Goal: Information Seeking & Learning: Learn about a topic

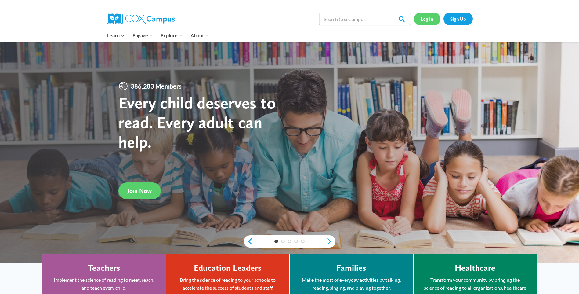
click at [425, 19] on link "Log In" at bounding box center [427, 19] width 27 height 13
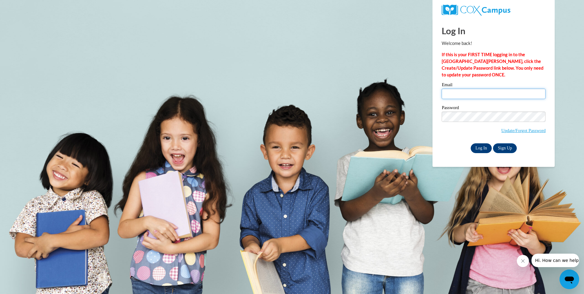
type input "jhuber@miniuniversity.net"
click at [483, 147] on input "Log In" at bounding box center [480, 148] width 21 height 10
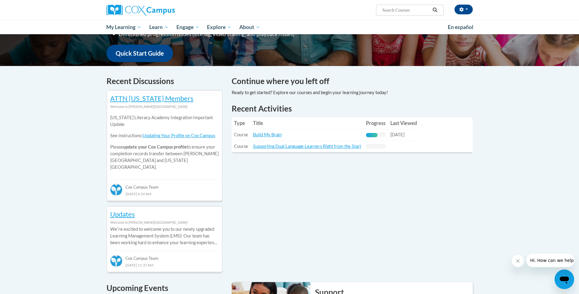
scroll to position [156, 0]
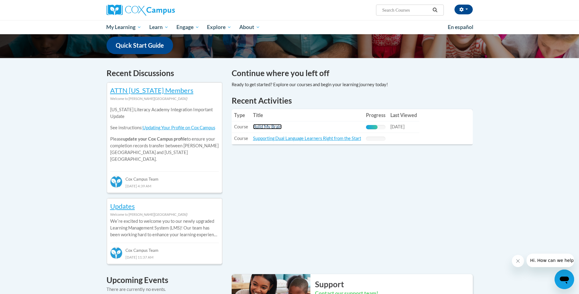
click at [265, 128] on link "Build My Brain" at bounding box center [267, 126] width 29 height 5
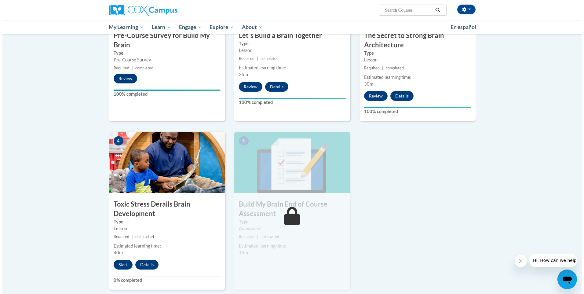
scroll to position [198, 0]
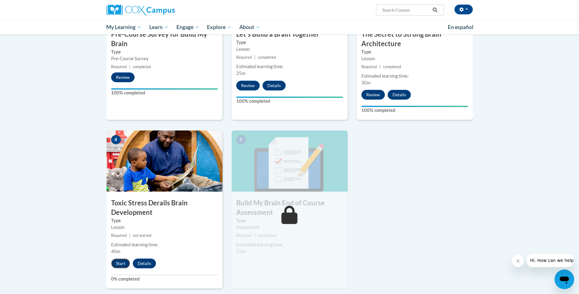
click at [121, 263] on button "Start" at bounding box center [120, 263] width 19 height 10
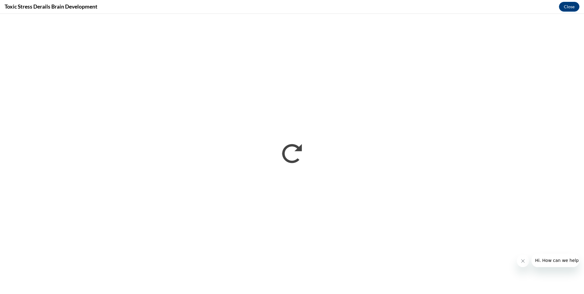
scroll to position [0, 0]
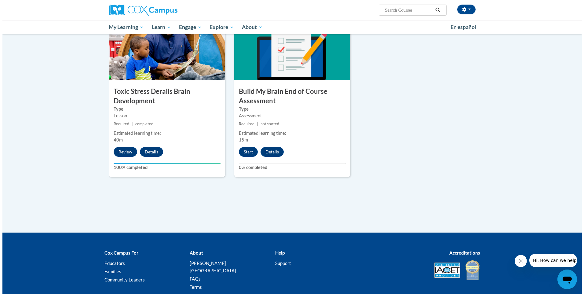
scroll to position [320, 0]
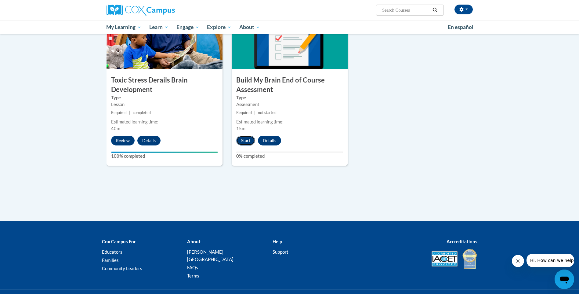
click at [246, 140] on button "Start" at bounding box center [245, 141] width 19 height 10
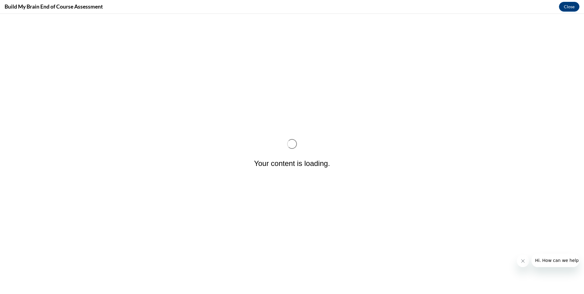
scroll to position [0, 0]
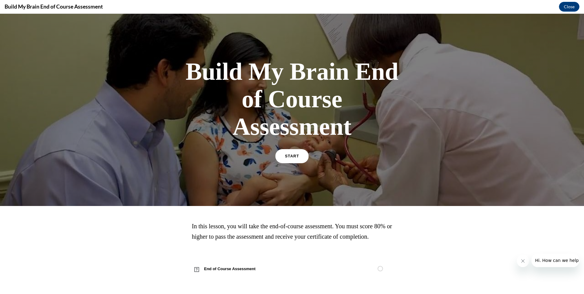
click at [299, 156] on link "START" at bounding box center [291, 156] width 33 height 14
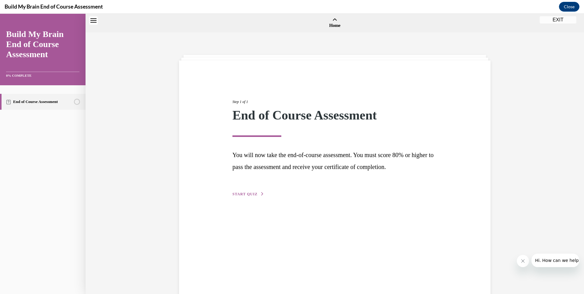
scroll to position [19, 0]
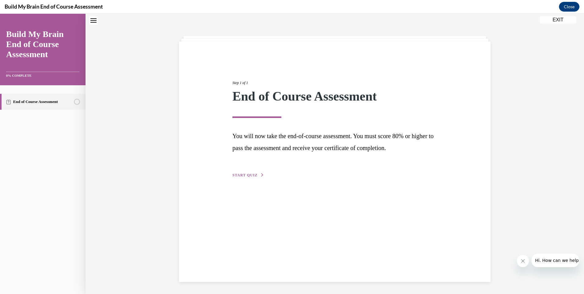
click at [243, 176] on span "START QUIZ" at bounding box center [244, 175] width 25 height 4
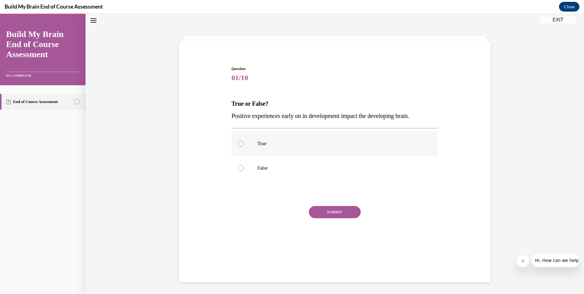
click at [238, 144] on div at bounding box center [241, 143] width 6 height 6
click at [238, 144] on input "True" at bounding box center [241, 143] width 6 height 6
radio input "true"
click at [329, 210] on button "SUBMIT" at bounding box center [335, 212] width 52 height 12
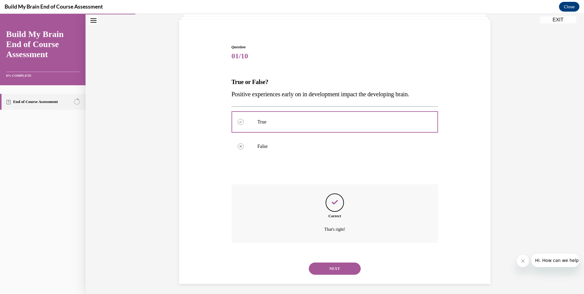
scroll to position [43, 0]
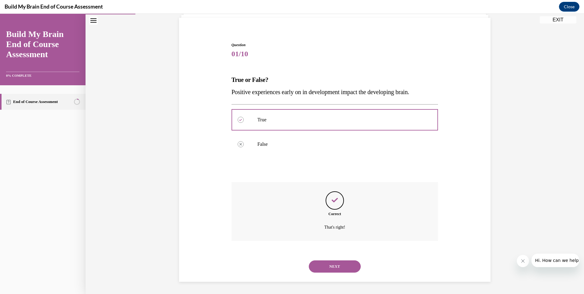
click at [330, 265] on button "NEXT" at bounding box center [335, 266] width 52 height 12
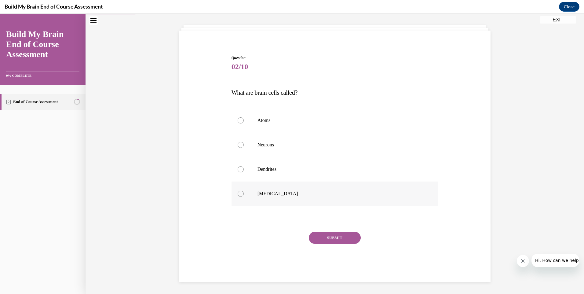
scroll to position [19, 0]
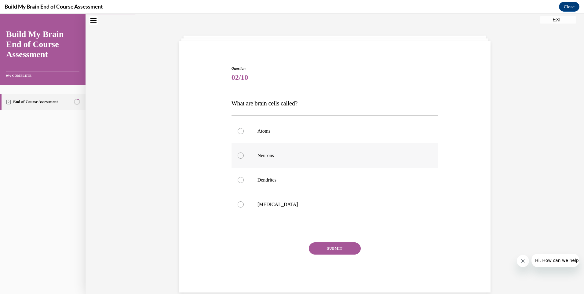
click at [238, 156] on div at bounding box center [241, 155] width 6 height 6
click at [238, 156] on input "Neurons" at bounding box center [241, 155] width 6 height 6
radio input "true"
click at [330, 246] on button "SUBMIT" at bounding box center [335, 248] width 52 height 12
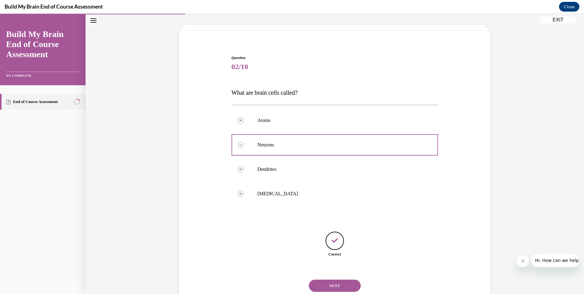
scroll to position [49, 0]
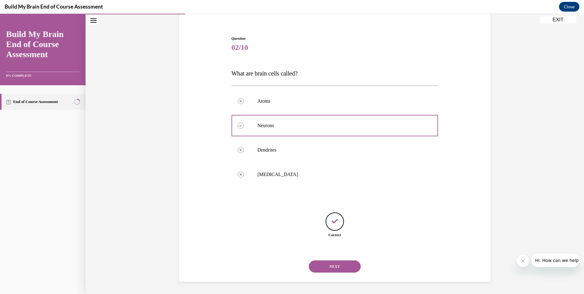
click at [329, 264] on button "NEXT" at bounding box center [335, 266] width 52 height 12
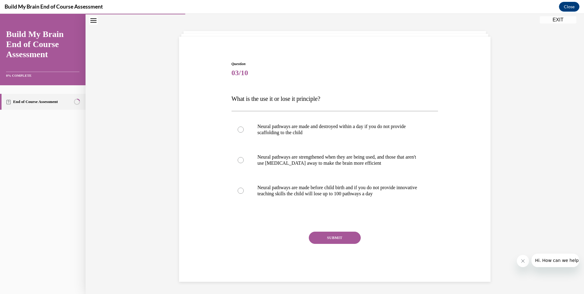
scroll to position [24, 0]
click at [239, 160] on div at bounding box center [241, 160] width 6 height 6
click at [239, 160] on input "Neural pathways are strengthened when they are being used, and those that aren'…" at bounding box center [241, 160] width 6 height 6
radio input "true"
click at [332, 238] on button "SUBMIT" at bounding box center [335, 237] width 52 height 12
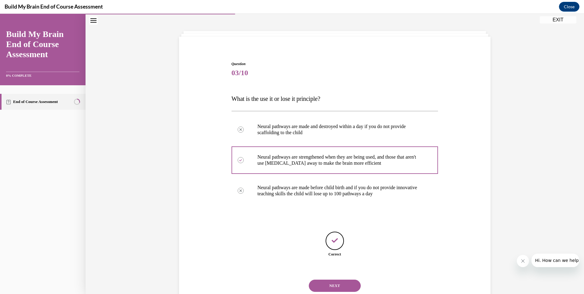
scroll to position [43, 0]
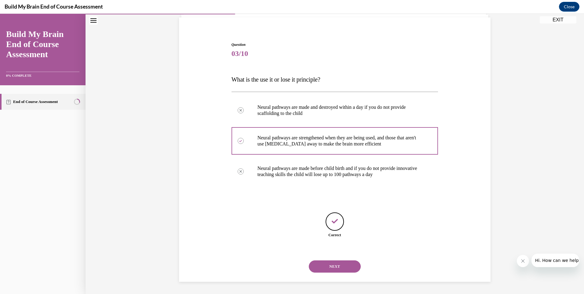
click at [336, 267] on button "NEXT" at bounding box center [335, 266] width 52 height 12
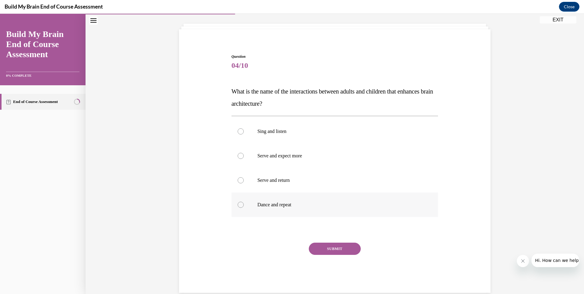
scroll to position [36, 0]
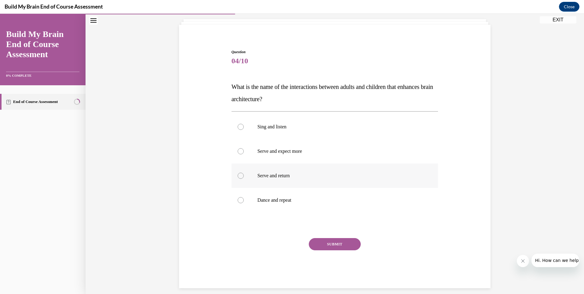
click at [239, 175] on div at bounding box center [241, 175] width 6 height 6
click at [239, 175] on input "Serve and return" at bounding box center [241, 175] width 6 height 6
radio input "true"
click at [338, 242] on button "SUBMIT" at bounding box center [335, 244] width 52 height 12
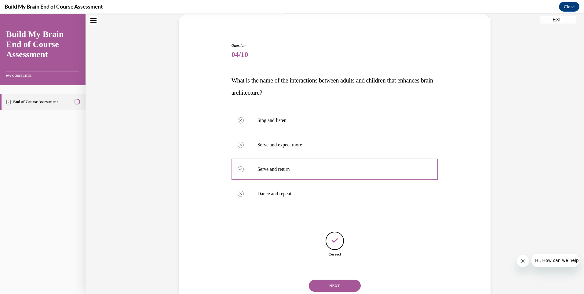
scroll to position [61, 0]
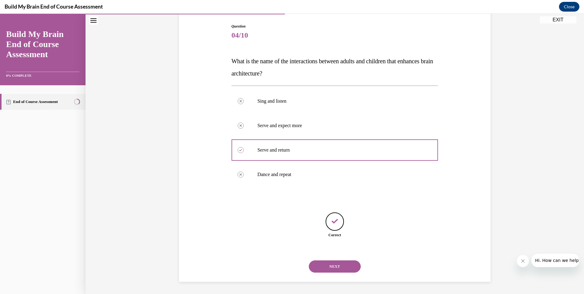
click at [332, 266] on button "NEXT" at bounding box center [335, 266] width 52 height 12
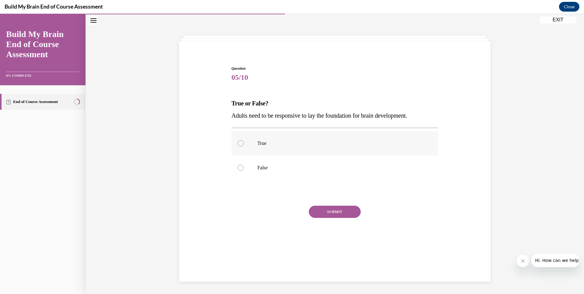
click at [238, 143] on div at bounding box center [241, 143] width 6 height 6
click at [238, 143] on input "True" at bounding box center [241, 143] width 6 height 6
radio input "true"
click at [335, 212] on button "SUBMIT" at bounding box center [335, 211] width 52 height 12
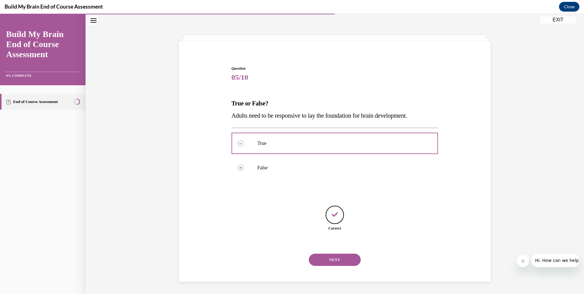
click at [332, 259] on button "NEXT" at bounding box center [335, 259] width 52 height 12
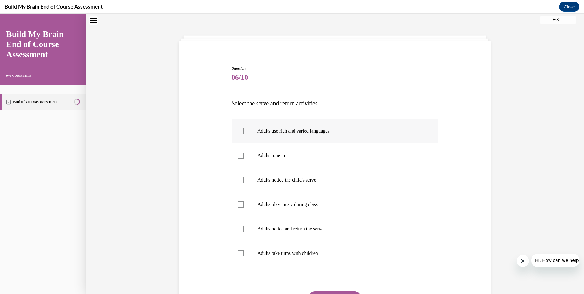
click at [238, 131] on div at bounding box center [241, 131] width 6 height 6
click at [238, 131] on input "Adults use rich and varied languages" at bounding box center [241, 131] width 6 height 6
checkbox input "true"
click at [238, 154] on div at bounding box center [241, 155] width 6 height 6
click at [238, 154] on input "Adults tune in" at bounding box center [241, 155] width 6 height 6
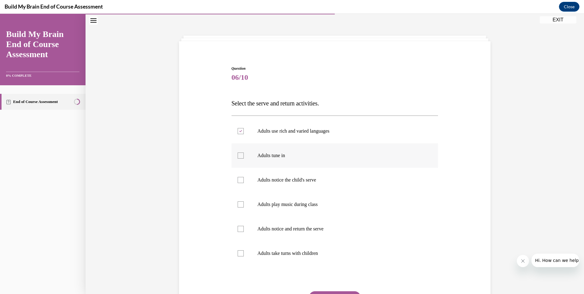
checkbox input "true"
click at [238, 181] on div at bounding box center [241, 180] width 6 height 6
click at [238, 181] on input "Adults notice the child's serve" at bounding box center [241, 180] width 6 height 6
checkbox input "true"
click at [238, 229] on div at bounding box center [241, 229] width 6 height 6
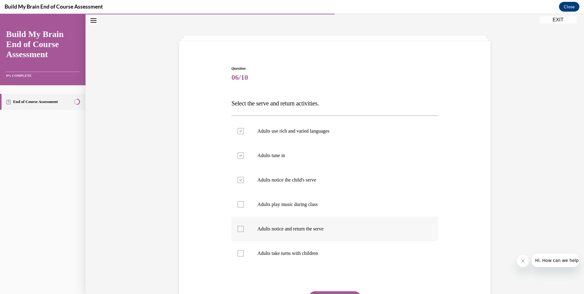
click at [238, 229] on input "Adults notice and return the serve" at bounding box center [241, 229] width 6 height 6
checkbox input "true"
click at [238, 252] on div at bounding box center [241, 253] width 6 height 6
click at [238, 252] on input "Adults take turns with children" at bounding box center [241, 253] width 6 height 6
checkbox input "true"
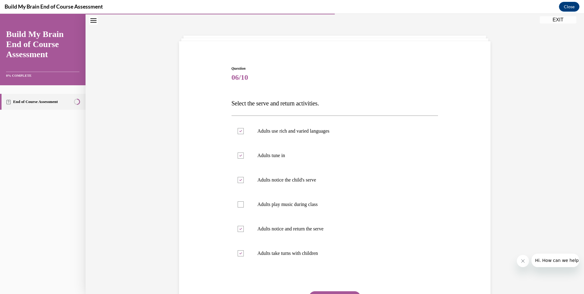
scroll to position [79, 0]
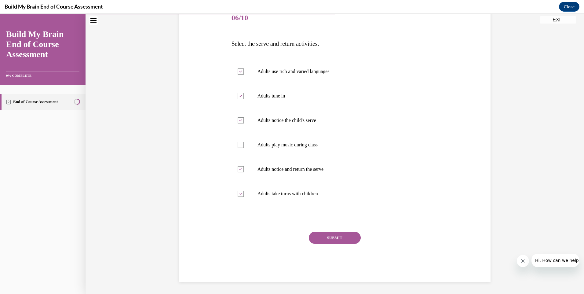
click at [329, 237] on button "SUBMIT" at bounding box center [335, 237] width 52 height 12
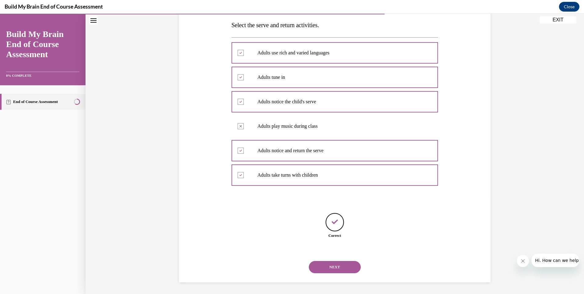
scroll to position [98, 0]
click at [334, 265] on button "NEXT" at bounding box center [335, 266] width 52 height 12
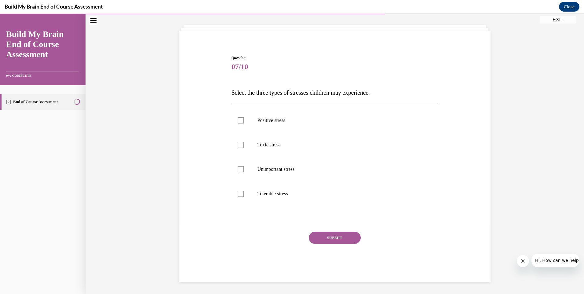
scroll to position [30, 0]
click at [238, 120] on div at bounding box center [241, 120] width 6 height 6
click at [238, 120] on input "Positive stress" at bounding box center [241, 120] width 6 height 6
checkbox input "true"
click at [238, 144] on div at bounding box center [241, 145] width 6 height 6
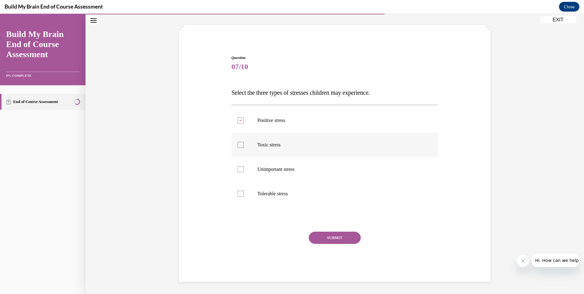
click at [238, 144] on input "Toxic stress" at bounding box center [241, 145] width 6 height 6
checkbox input "true"
click at [239, 193] on div at bounding box center [241, 193] width 6 height 6
click at [239, 193] on input "Tolerable stress" at bounding box center [241, 193] width 6 height 6
checkbox input "true"
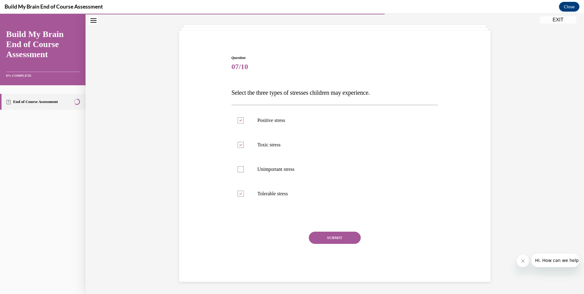
click at [324, 238] on button "SUBMIT" at bounding box center [335, 237] width 52 height 12
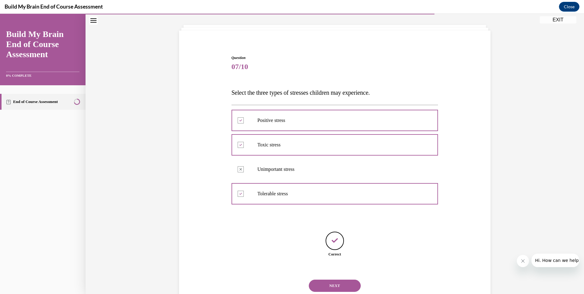
scroll to position [49, 0]
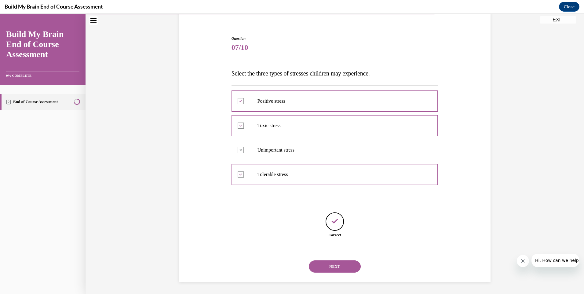
click at [332, 267] on button "NEXT" at bounding box center [335, 266] width 52 height 12
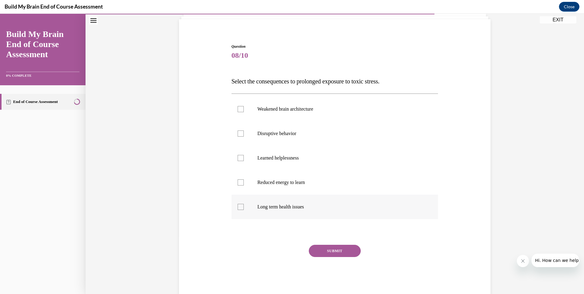
scroll to position [43, 0]
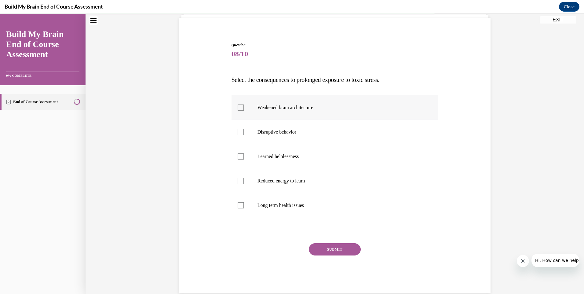
click at [238, 107] on div at bounding box center [241, 107] width 6 height 6
click at [238, 107] on input "Weakened brain architecture" at bounding box center [241, 107] width 6 height 6
checkbox input "true"
click at [238, 132] on div at bounding box center [241, 132] width 6 height 6
click at [238, 132] on input "Disruptive behavior" at bounding box center [241, 132] width 6 height 6
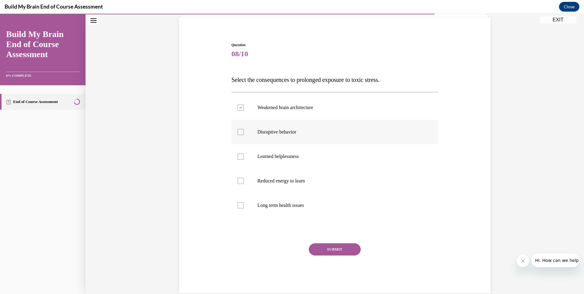
checkbox input "true"
click at [242, 205] on label "Long term health issues" at bounding box center [334, 205] width 207 height 24
click at [242, 205] on input "Long term health issues" at bounding box center [241, 205] width 6 height 6
checkbox input "true"
click at [238, 181] on div at bounding box center [241, 181] width 6 height 6
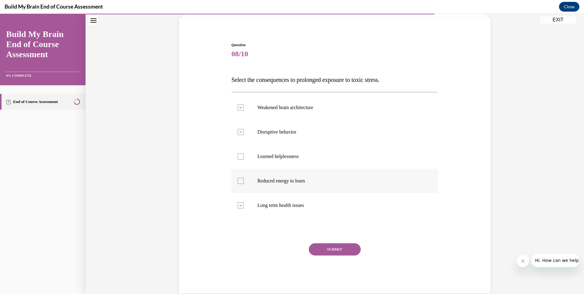
click at [238, 181] on input "Reduced energy to learn" at bounding box center [241, 181] width 6 height 6
checkbox input "true"
click at [238, 157] on div at bounding box center [241, 156] width 6 height 6
click at [238, 157] on input "Learned helplessness" at bounding box center [241, 156] width 6 height 6
checkbox input "true"
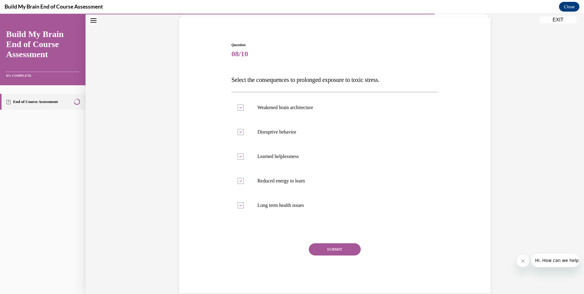
click at [329, 249] on button "SUBMIT" at bounding box center [335, 249] width 52 height 12
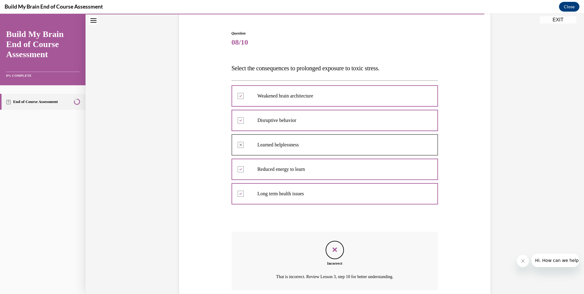
scroll to position [104, 0]
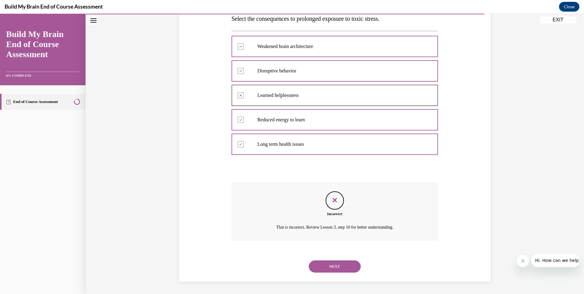
click at [329, 268] on button "NEXT" at bounding box center [335, 266] width 52 height 12
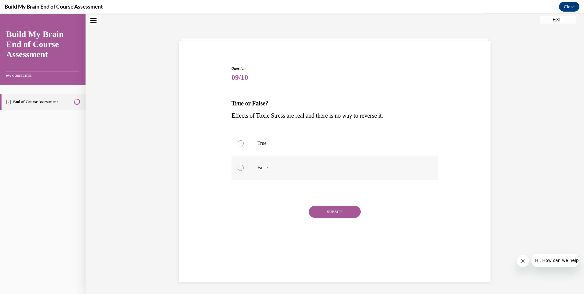
click at [238, 168] on div at bounding box center [241, 168] width 6 height 6
click at [238, 168] on input "False" at bounding box center [241, 168] width 6 height 6
radio input "true"
click at [329, 211] on button "SUBMIT" at bounding box center [335, 211] width 52 height 12
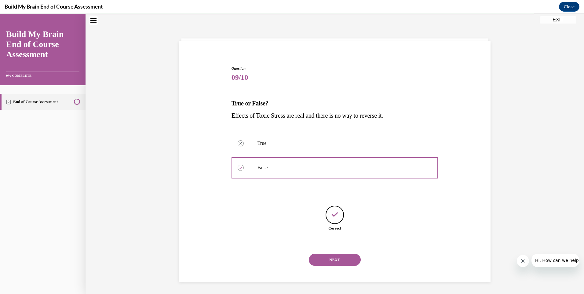
click at [329, 258] on button "NEXT" at bounding box center [335, 259] width 52 height 12
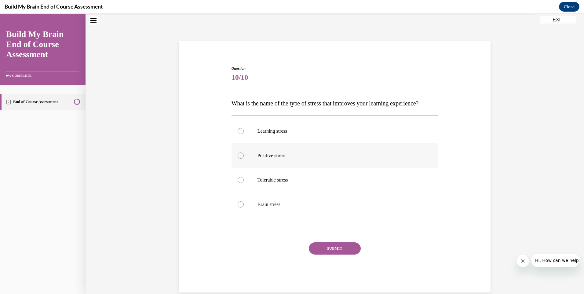
click at [238, 158] on div at bounding box center [241, 155] width 6 height 6
click at [238, 158] on input "Positive stress" at bounding box center [241, 155] width 6 height 6
radio input "true"
click at [332, 254] on button "SUBMIT" at bounding box center [335, 248] width 52 height 12
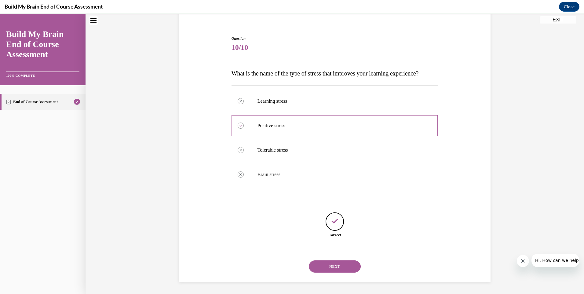
scroll to position [61, 0]
click at [334, 266] on button "NEXT" at bounding box center [335, 266] width 52 height 12
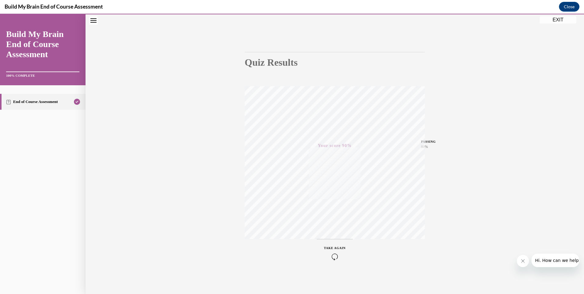
click at [558, 21] on button "EXIT" at bounding box center [557, 19] width 37 height 7
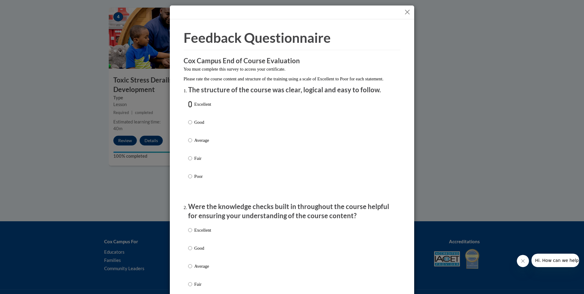
click at [188, 107] on input "Excellent" at bounding box center [190, 104] width 4 height 7
radio input "true"
click at [188, 233] on input "Excellent" at bounding box center [190, 230] width 4 height 7
radio input "true"
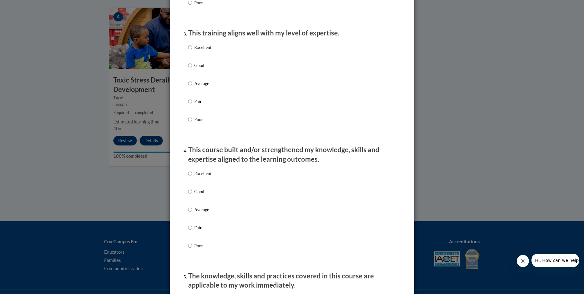
scroll to position [300, 0]
click at [188, 49] on input "Excellent" at bounding box center [190, 46] width 4 height 7
radio input "true"
click at [188, 176] on input "Excellent" at bounding box center [190, 172] width 4 height 7
radio input "true"
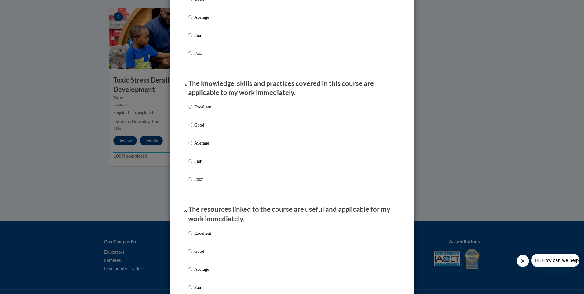
scroll to position [499, 0]
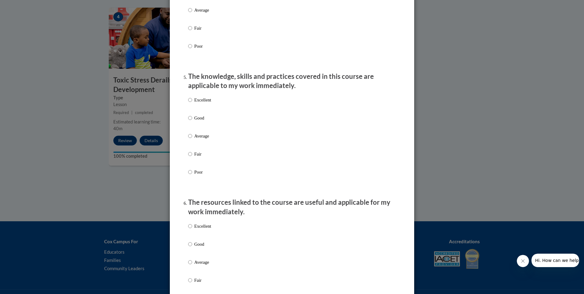
click at [185, 106] on ol "The structure of the course was clear, logical and easy to follow. Excellent Go…" at bounding box center [291, 167] width 217 height 1160
click at [188, 229] on input "Excellent" at bounding box center [190, 226] width 4 height 7
radio input "true"
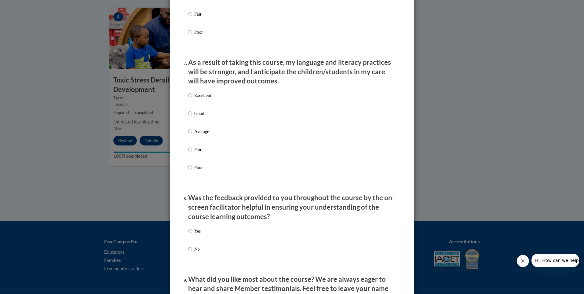
scroll to position [784, 0]
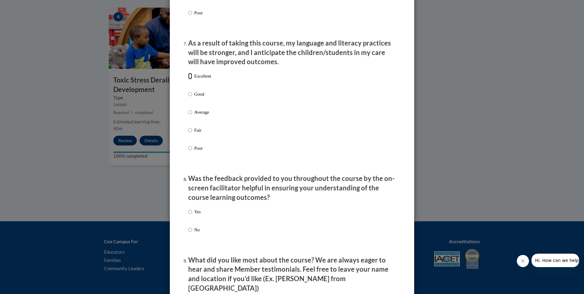
click at [190, 79] on input "Excellent" at bounding box center [190, 76] width 4 height 7
radio input "true"
click at [189, 215] on input "Yes" at bounding box center [190, 211] width 4 height 7
radio input "true"
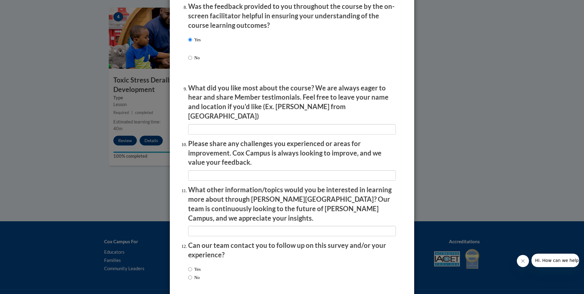
scroll to position [975, 0]
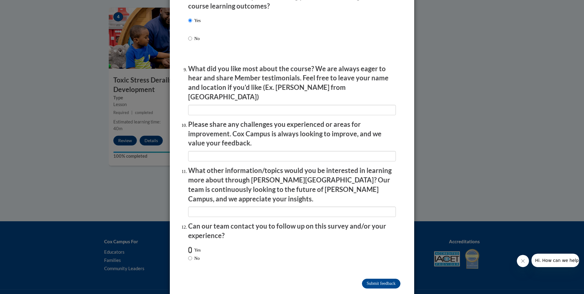
click at [189, 246] on input "Yes" at bounding box center [190, 249] width 4 height 7
radio input "true"
click at [378, 278] on input "Submit feedback" at bounding box center [381, 283] width 38 height 10
